Goal: Information Seeking & Learning: Learn about a topic

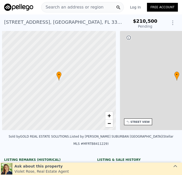
scroll to position [0, 2]
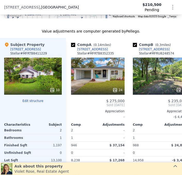
scroll to position [606, 0]
click at [50, 87] on div at bounding box center [33, 89] width 58 height 9
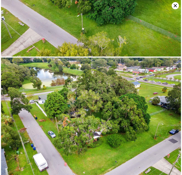
scroll to position [1168, 0]
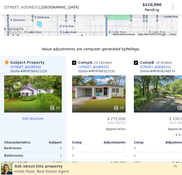
scroll to position [589, 0]
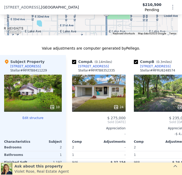
click at [49, 102] on div at bounding box center [33, 106] width 58 height 9
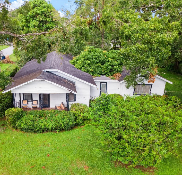
scroll to position [0, 0]
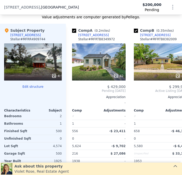
scroll to position [615, 0]
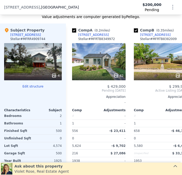
click at [53, 74] on icon at bounding box center [54, 75] width 3 height 3
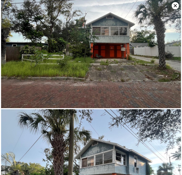
scroll to position [0, 0]
